Goal: Complete application form

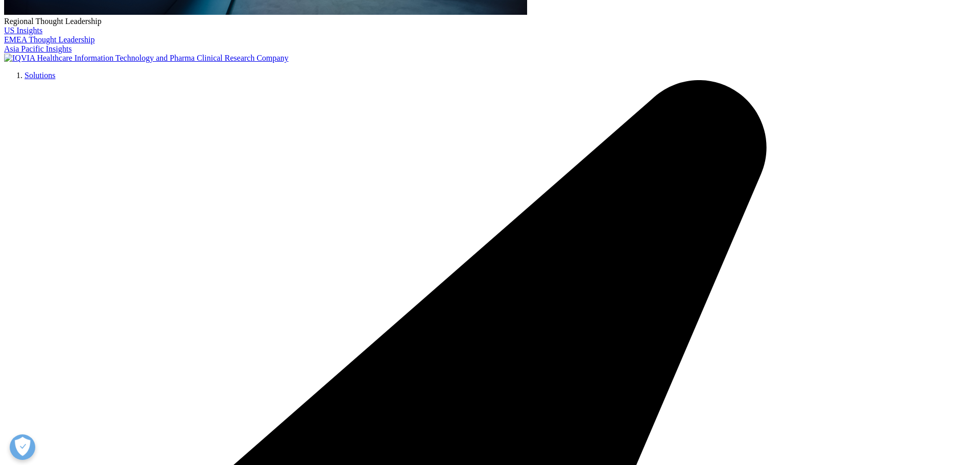
scroll to position [506, 0]
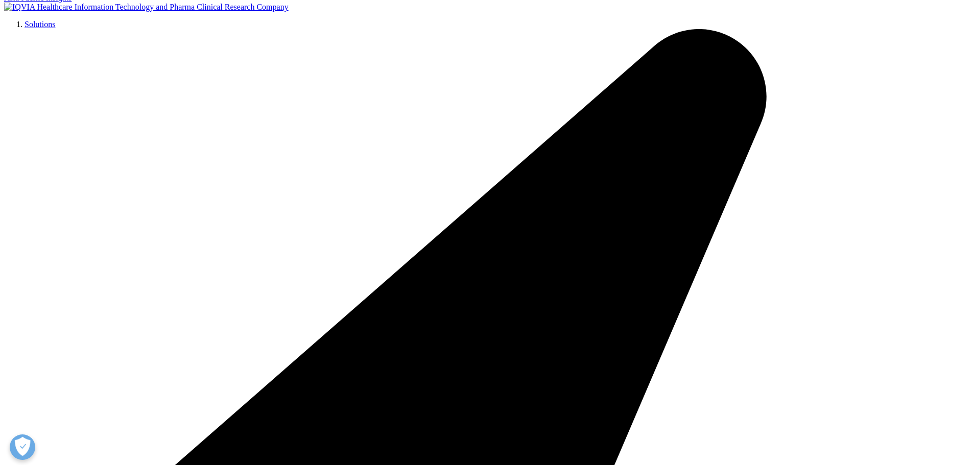
type input "[PERSON_NAME]"
select select "[GEOGRAPHIC_DATA]"
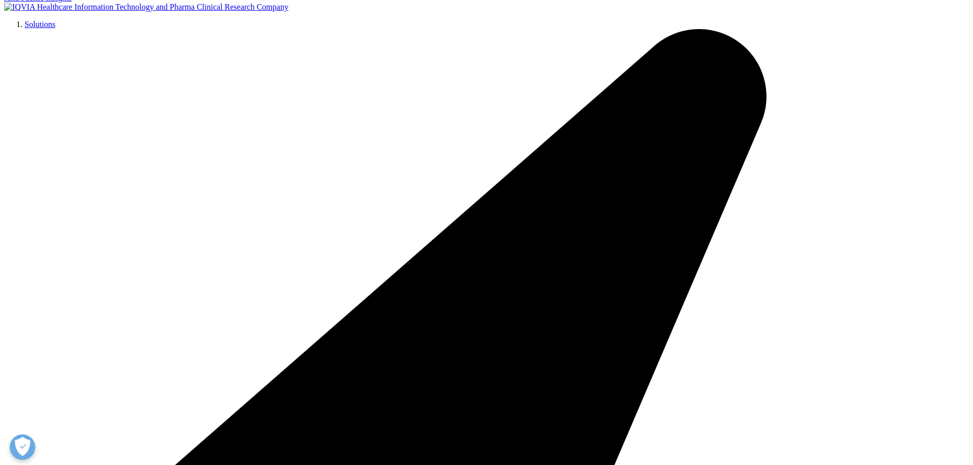
scroll to position [0, 46]
type input "[PERSON_NAME][EMAIL_ADDRESS][PERSON_NAME][DOMAIN_NAME]"
type input "Principal"
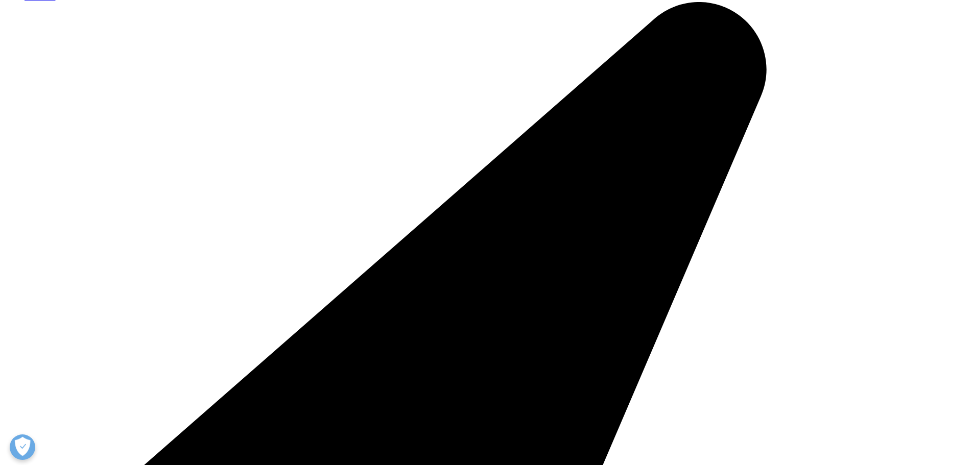
scroll to position [557, 0]
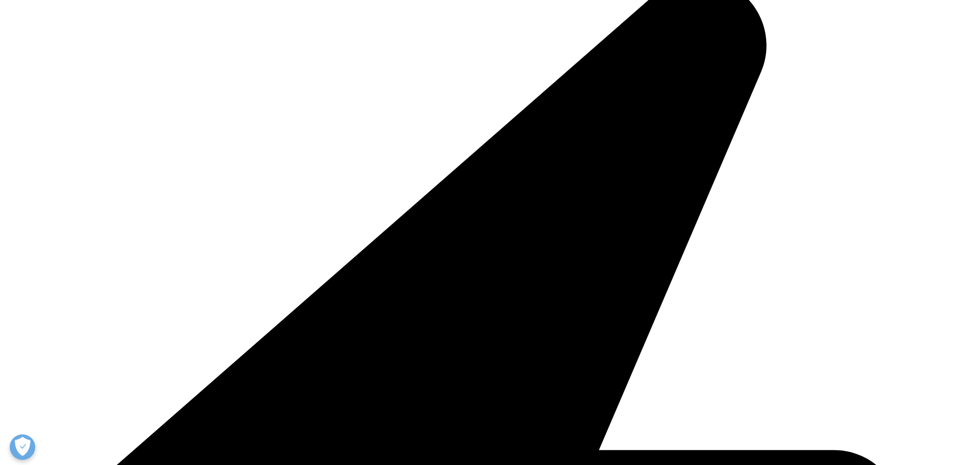
type input "Kx Advisors"
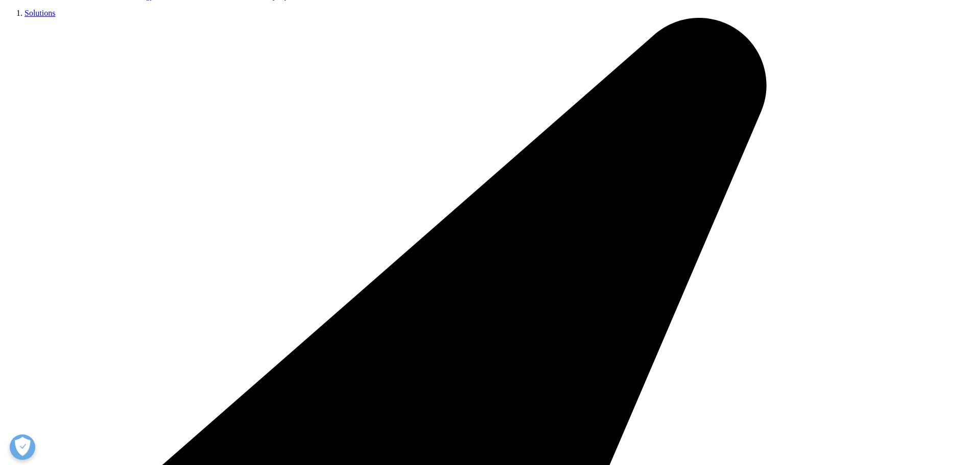
scroll to position [277, 603]
